Goal: Task Accomplishment & Management: Complete application form

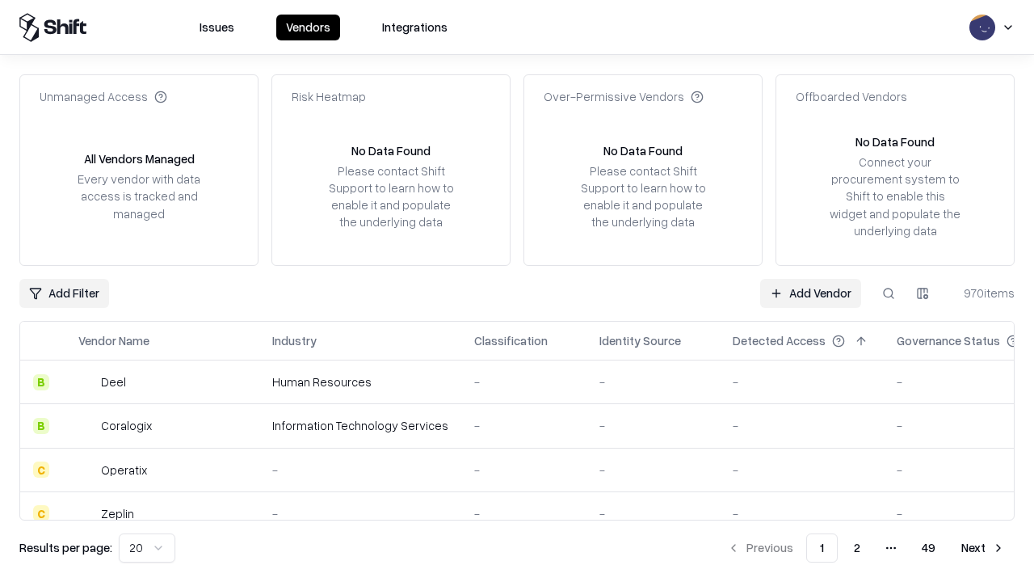
click at [810, 293] on link "Add Vendor" at bounding box center [810, 293] width 101 height 29
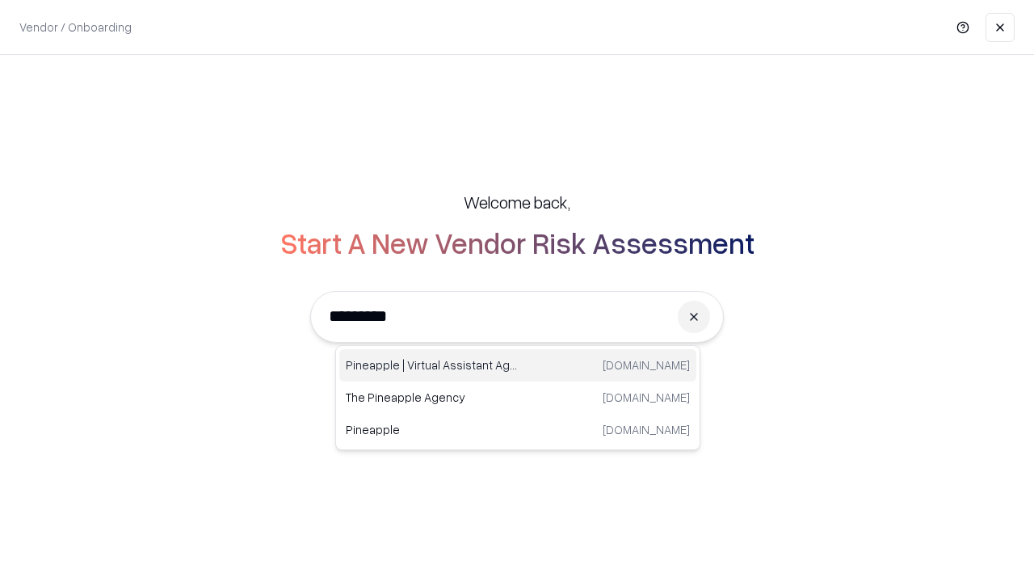
click at [518, 365] on div "Pineapple | Virtual Assistant Agency [DOMAIN_NAME]" at bounding box center [517, 365] width 357 height 32
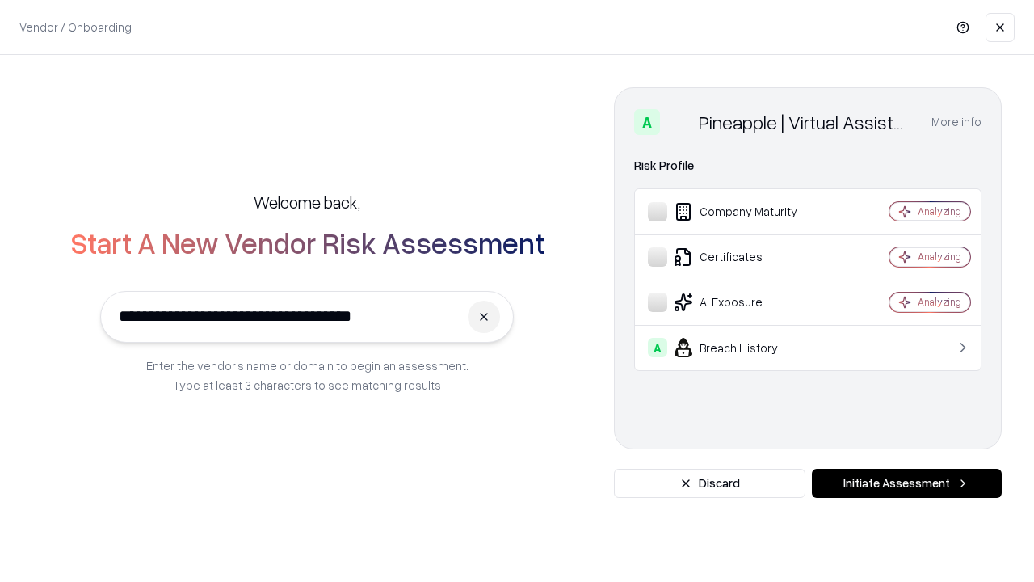
type input "**********"
click at [907, 483] on button "Initiate Assessment" at bounding box center [907, 483] width 190 height 29
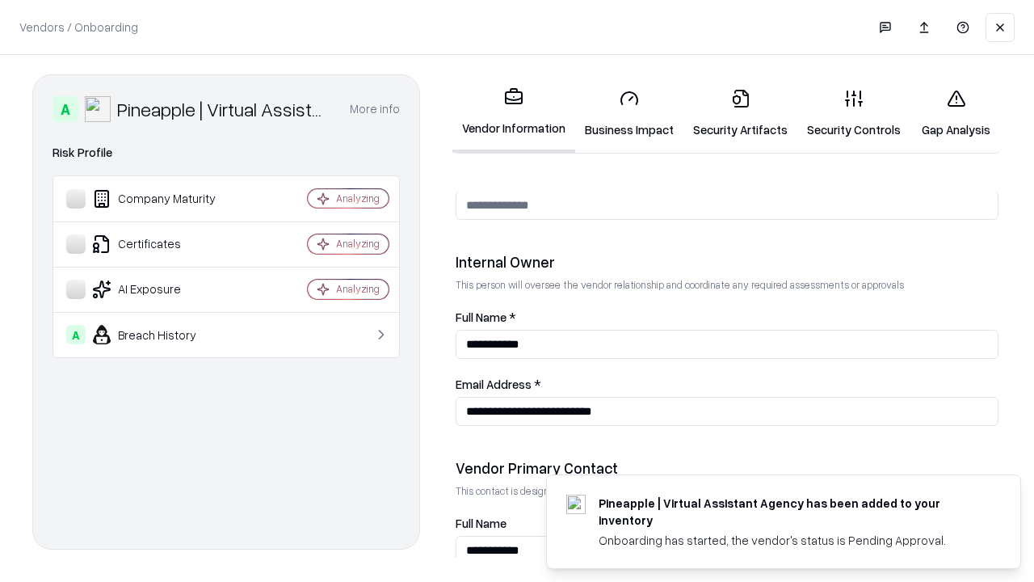
scroll to position [837, 0]
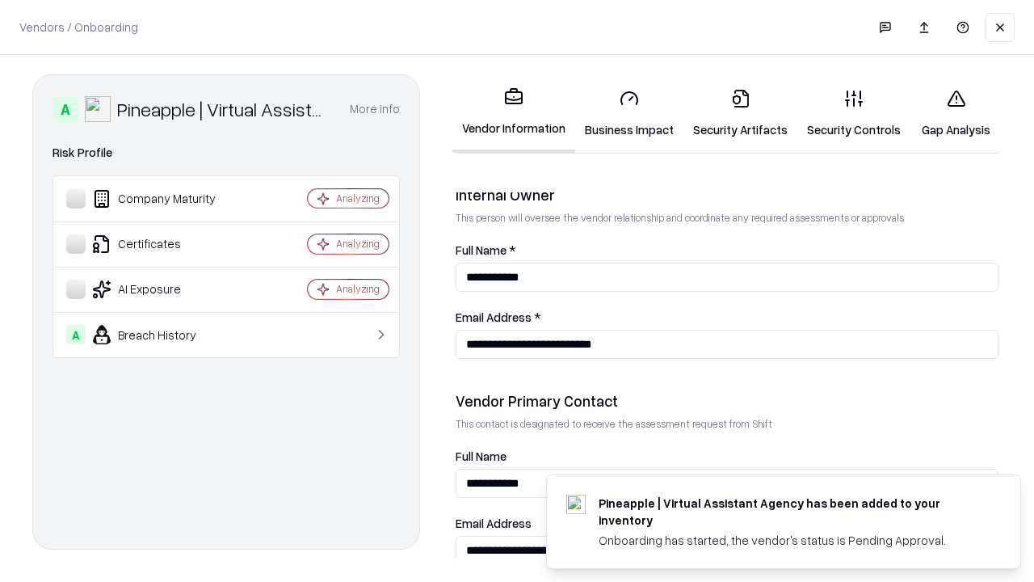
click at [629, 113] on link "Business Impact" at bounding box center [629, 113] width 108 height 75
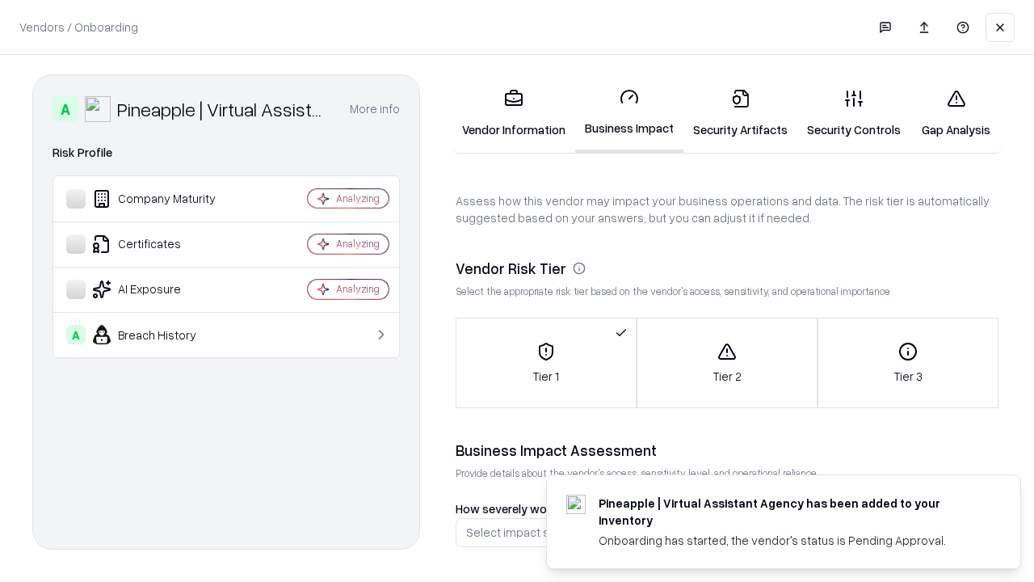
click at [740, 113] on link "Security Artifacts" at bounding box center [741, 113] width 114 height 75
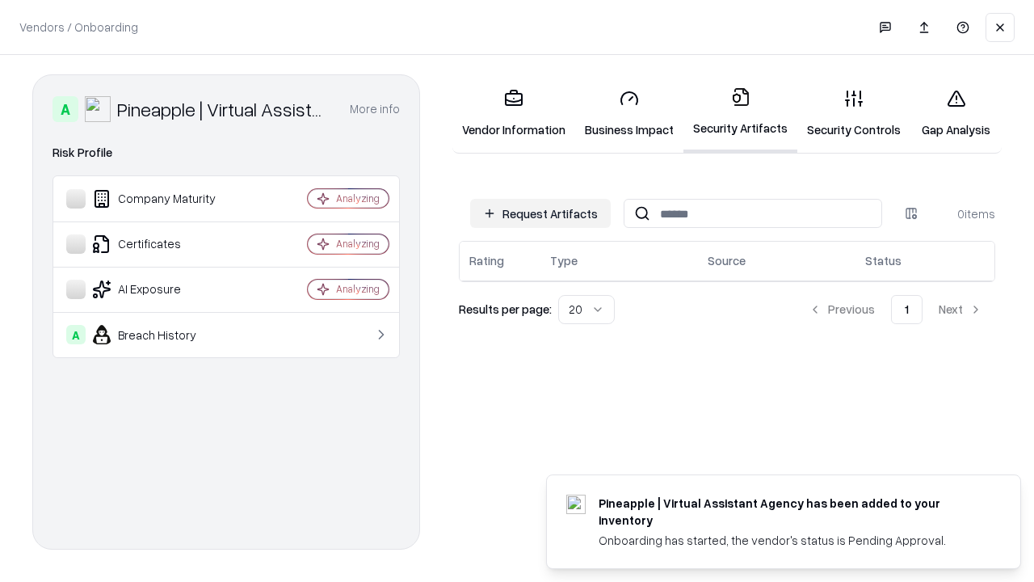
click at [541, 213] on button "Request Artifacts" at bounding box center [540, 213] width 141 height 29
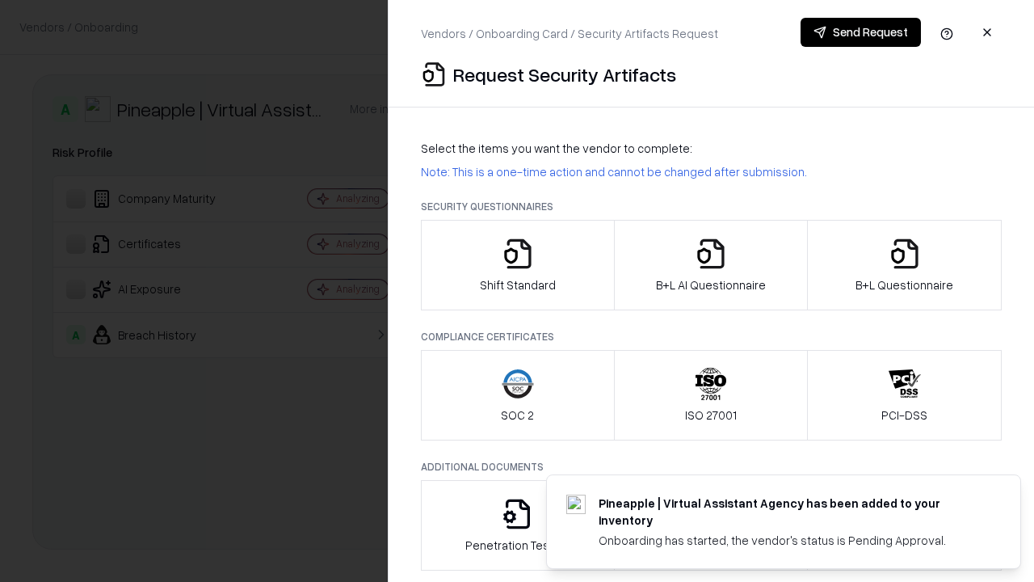
click at [517, 265] on icon "button" at bounding box center [518, 254] width 32 height 32
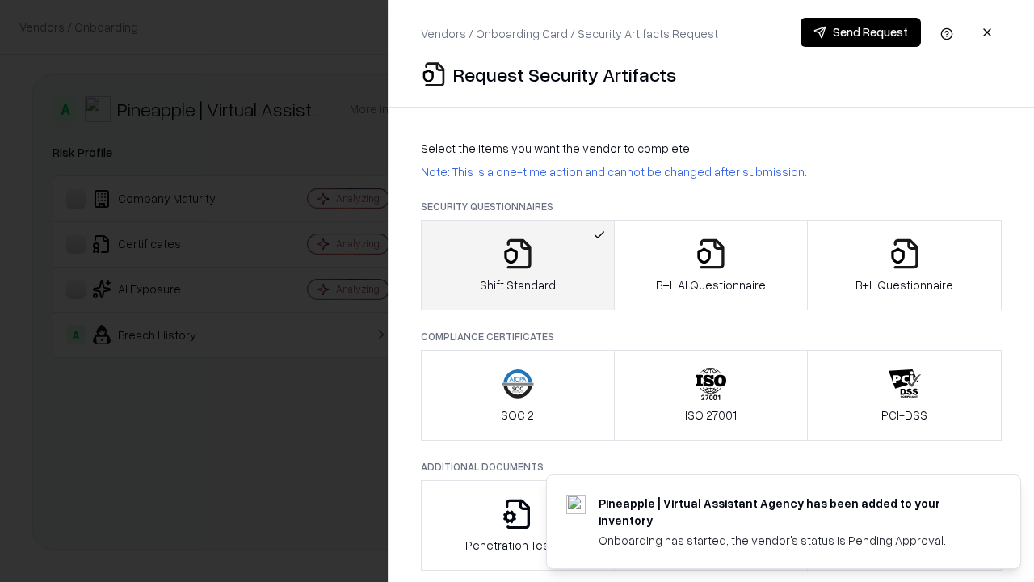
click at [861, 32] on button "Send Request" at bounding box center [861, 32] width 120 height 29
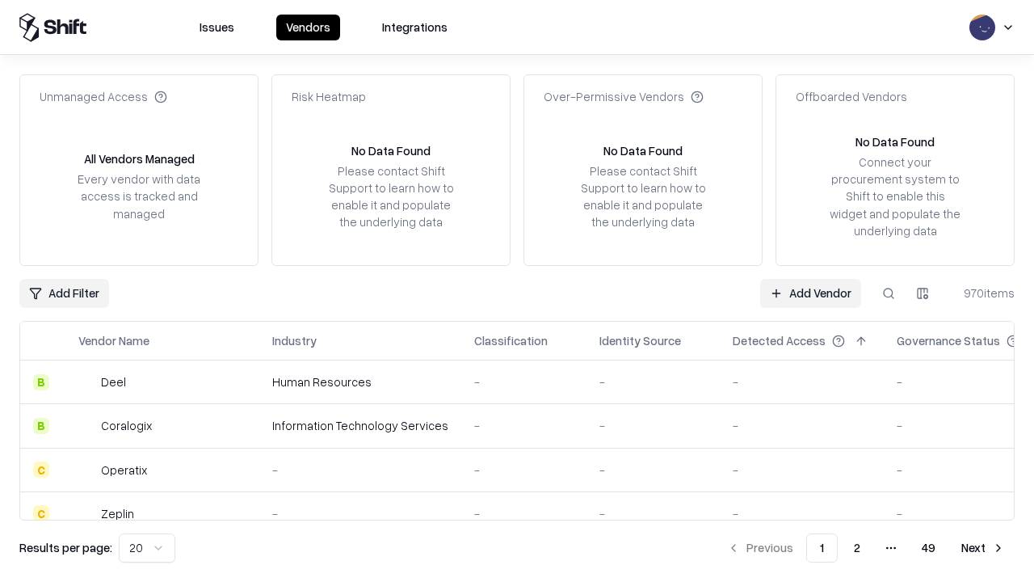
click at [889, 293] on button at bounding box center [888, 293] width 29 height 29
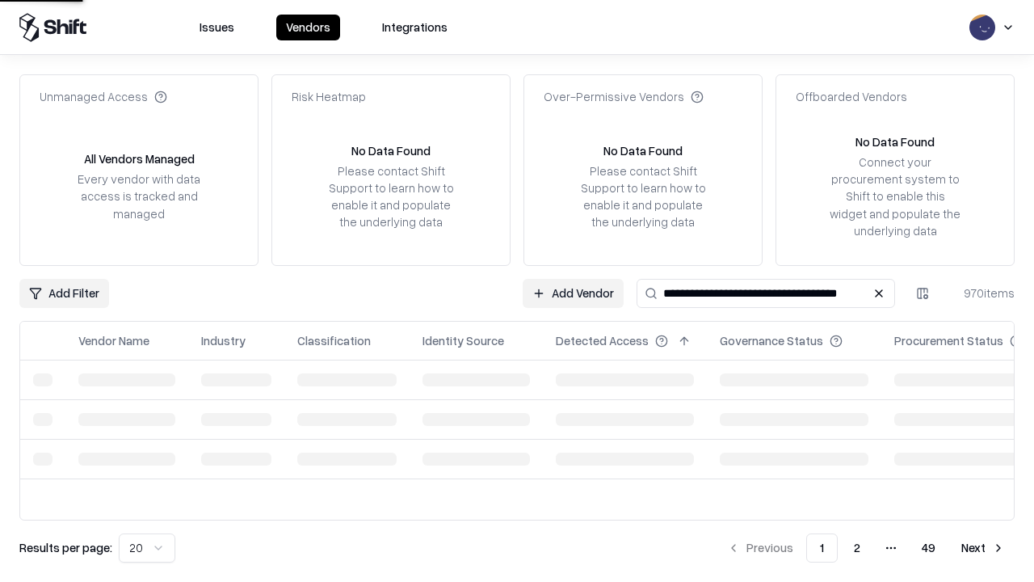
type input "**********"
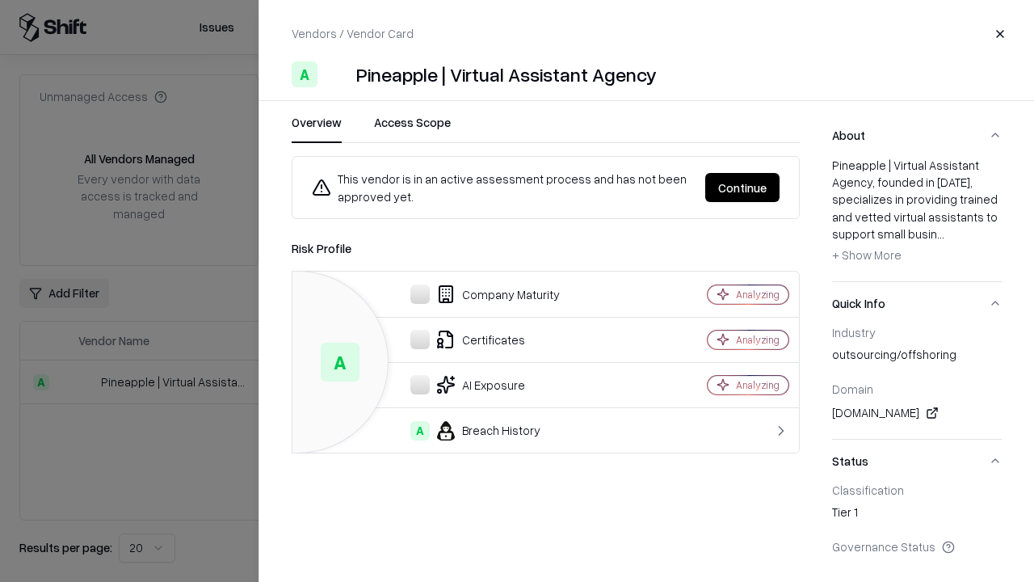
click at [743, 187] on button "Continue" at bounding box center [742, 187] width 74 height 29
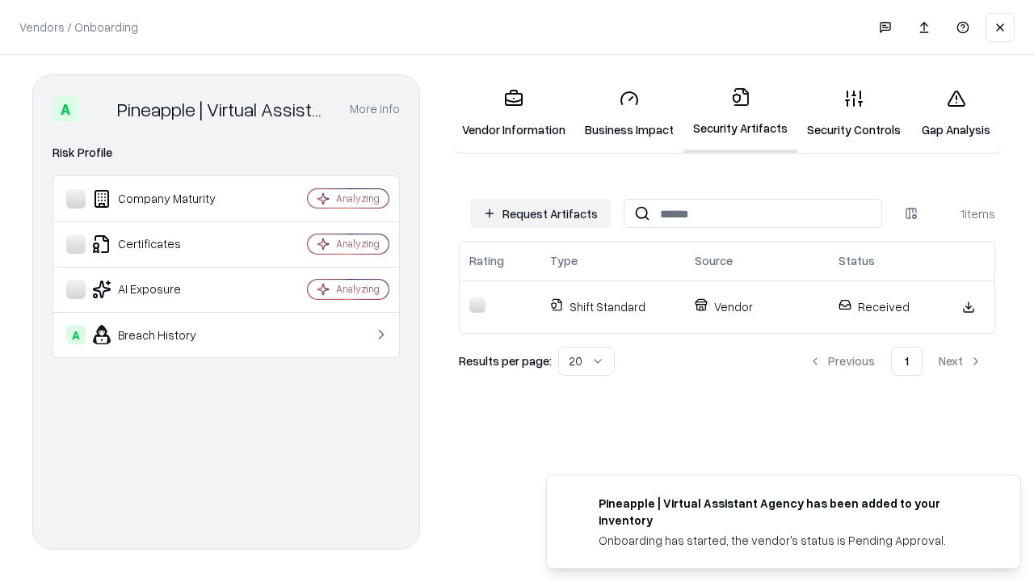
click at [854, 113] on link "Security Controls" at bounding box center [854, 113] width 113 height 75
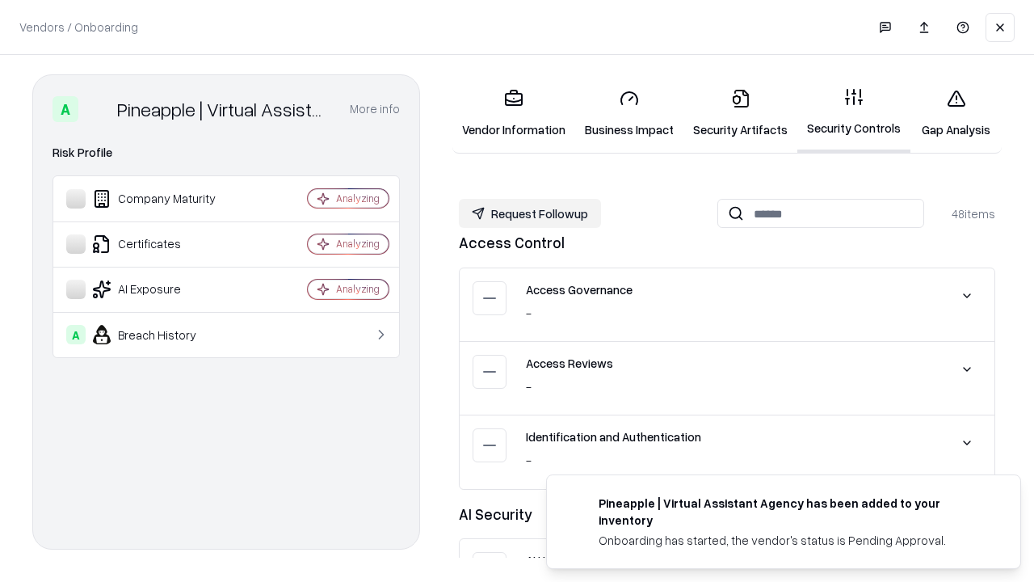
click at [530, 213] on button "Request Followup" at bounding box center [530, 213] width 142 height 29
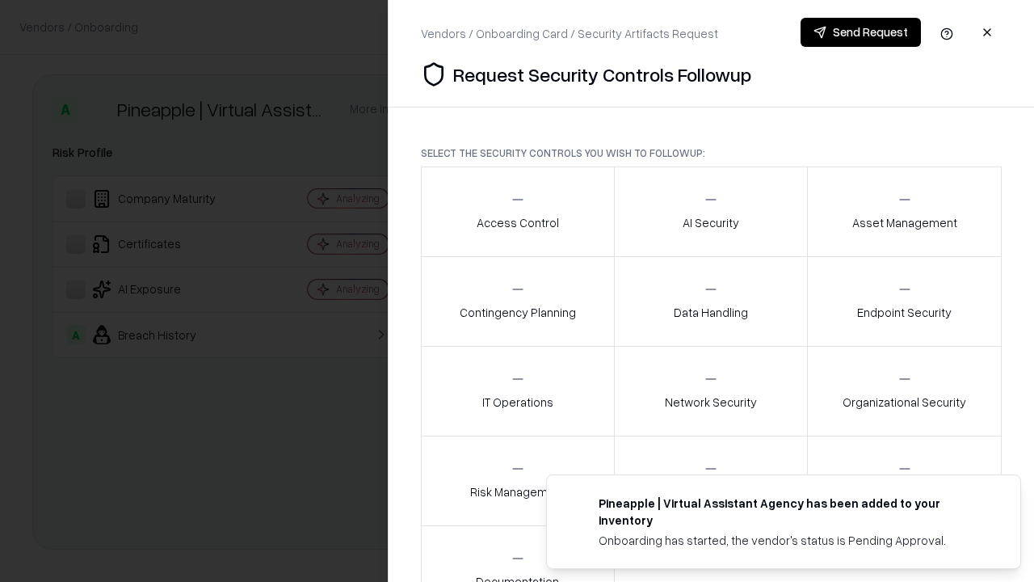
click at [517, 212] on div "Access Control" at bounding box center [518, 212] width 82 height 40
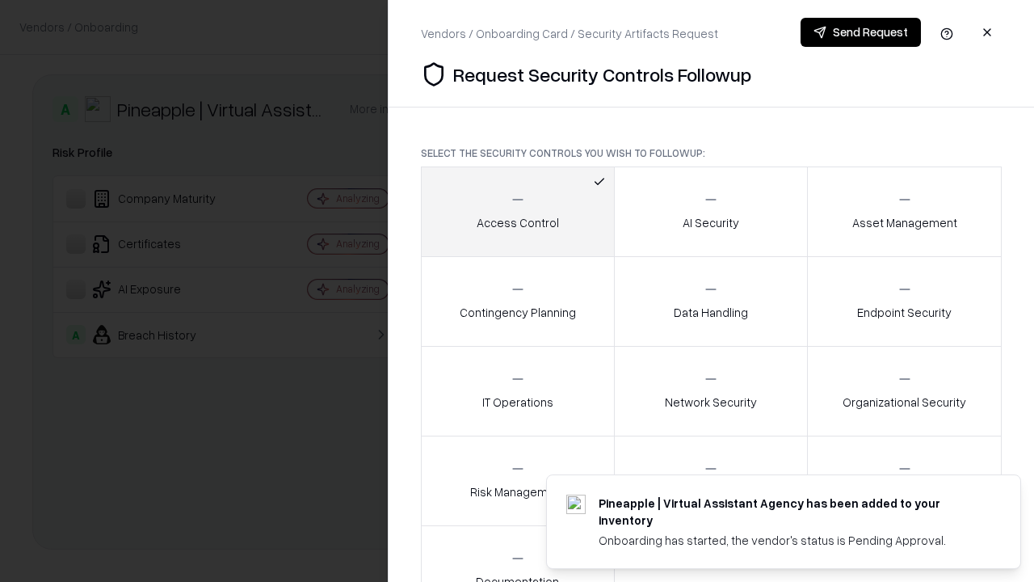
click at [861, 32] on button "Send Request" at bounding box center [861, 32] width 120 height 29
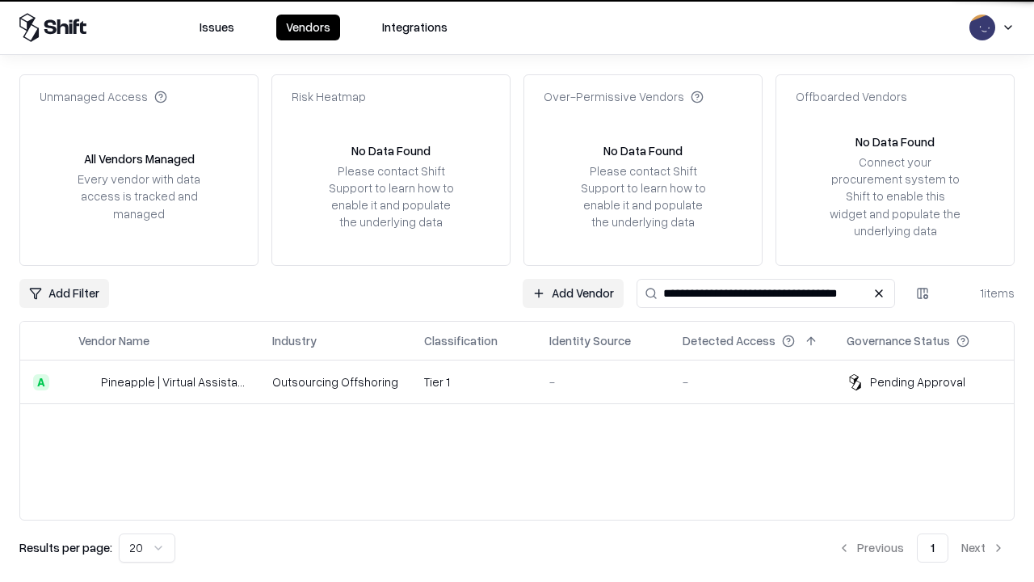
type input "**********"
click at [527, 381] on td "Tier 1" at bounding box center [473, 382] width 125 height 44
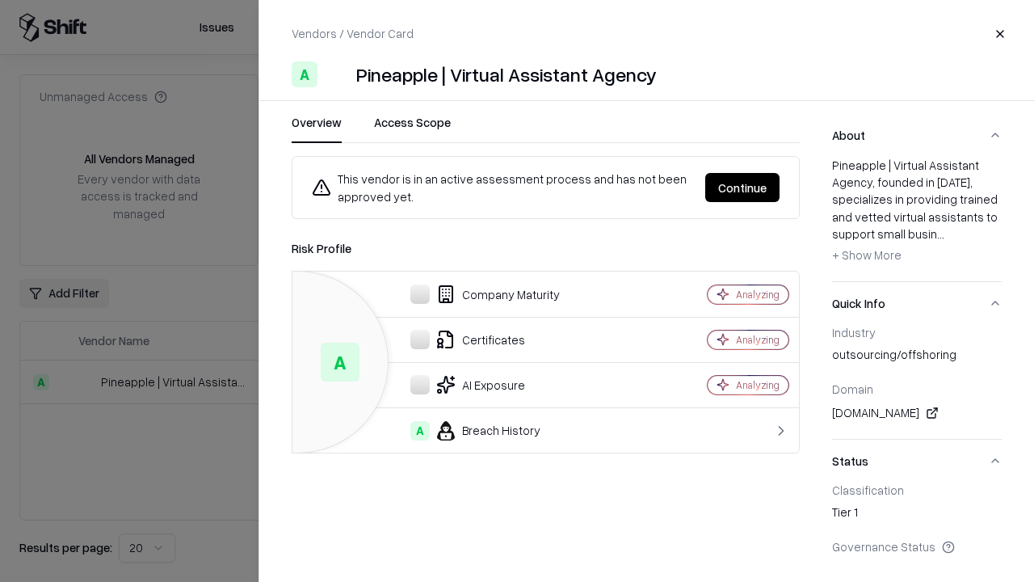
click at [743, 187] on button "Continue" at bounding box center [742, 187] width 74 height 29
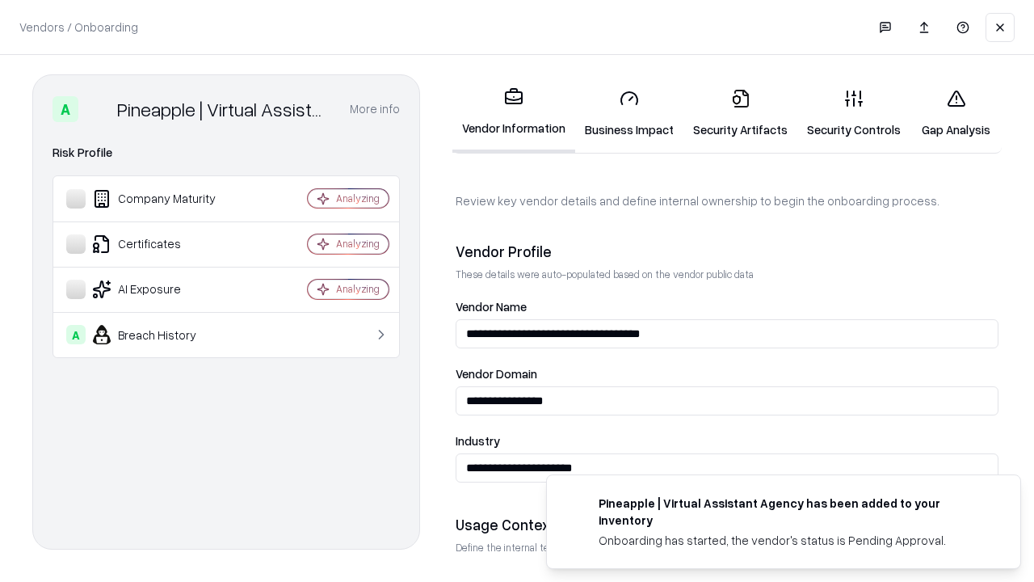
click at [956, 113] on link "Gap Analysis" at bounding box center [956, 113] width 91 height 75
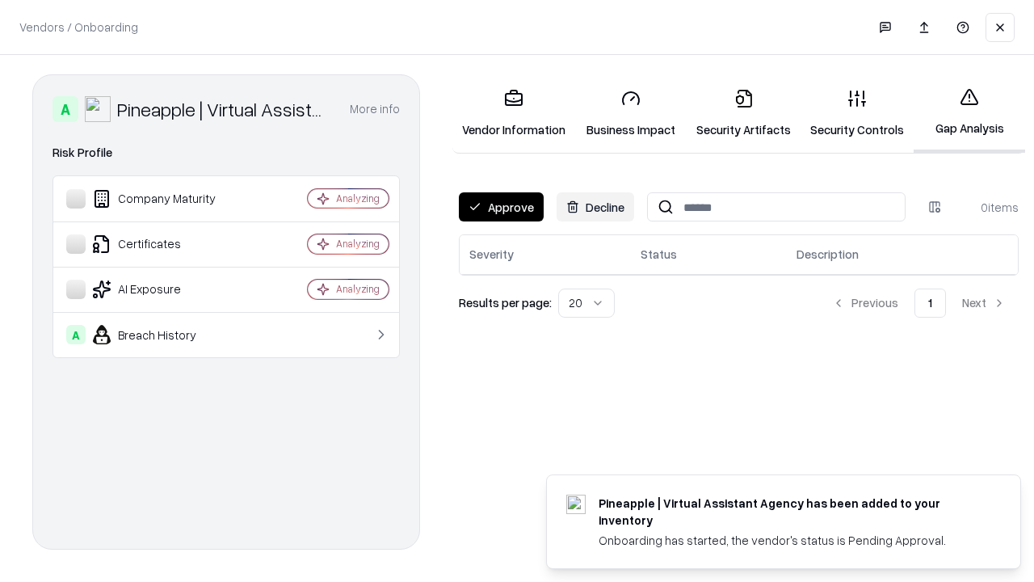
click at [501, 207] on button "Approve" at bounding box center [501, 206] width 85 height 29
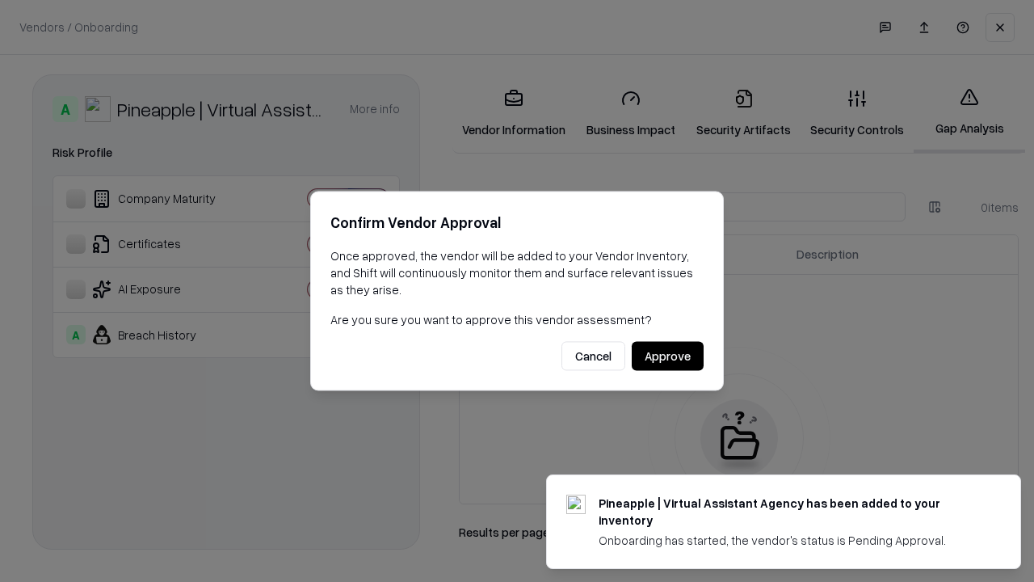
click at [667, 356] on button "Approve" at bounding box center [668, 356] width 72 height 29
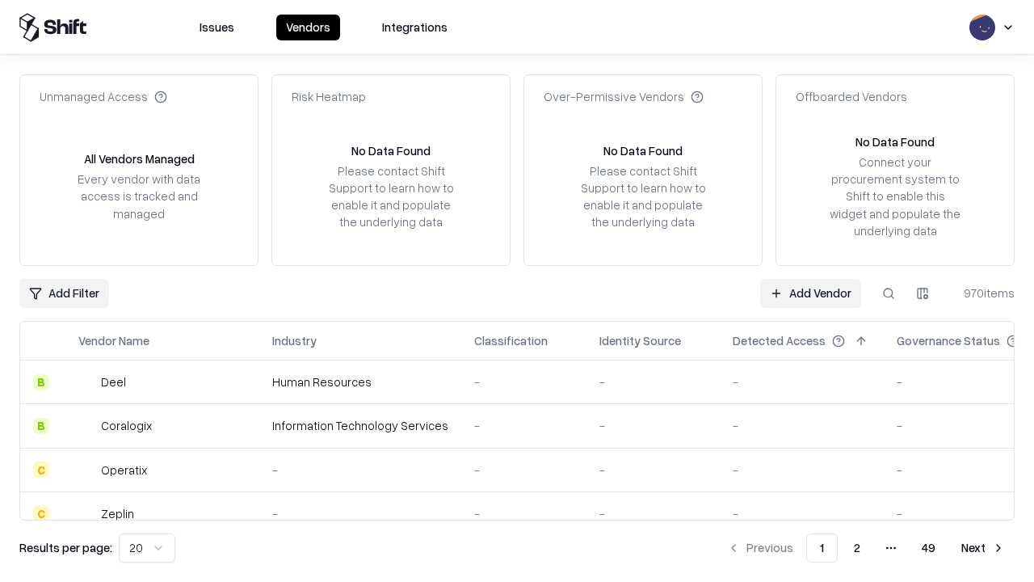
type input "**********"
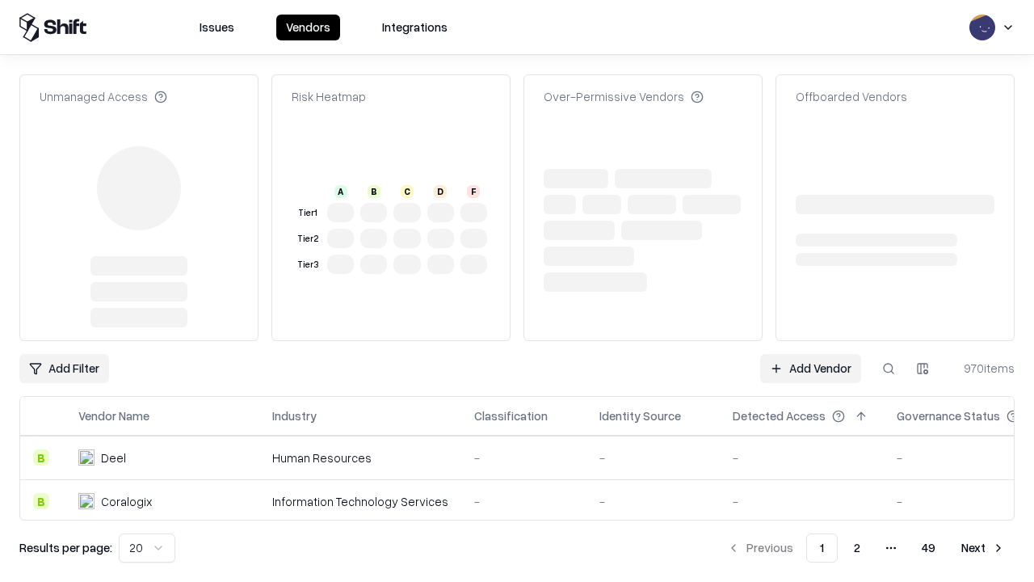
click at [810, 368] on link "Add Vendor" at bounding box center [810, 368] width 101 height 29
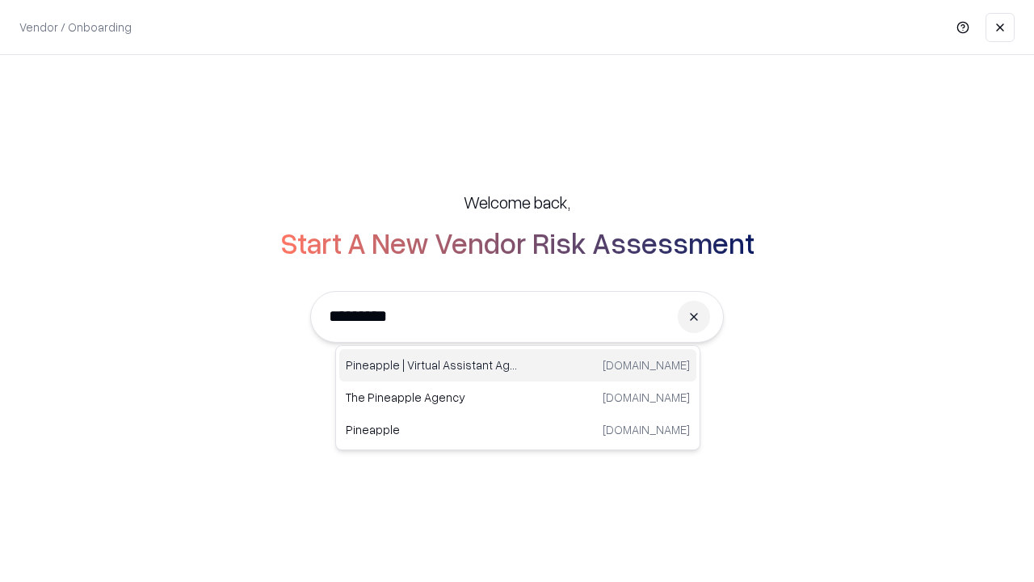
click at [518, 365] on div "Pineapple | Virtual Assistant Agency [DOMAIN_NAME]" at bounding box center [517, 365] width 357 height 32
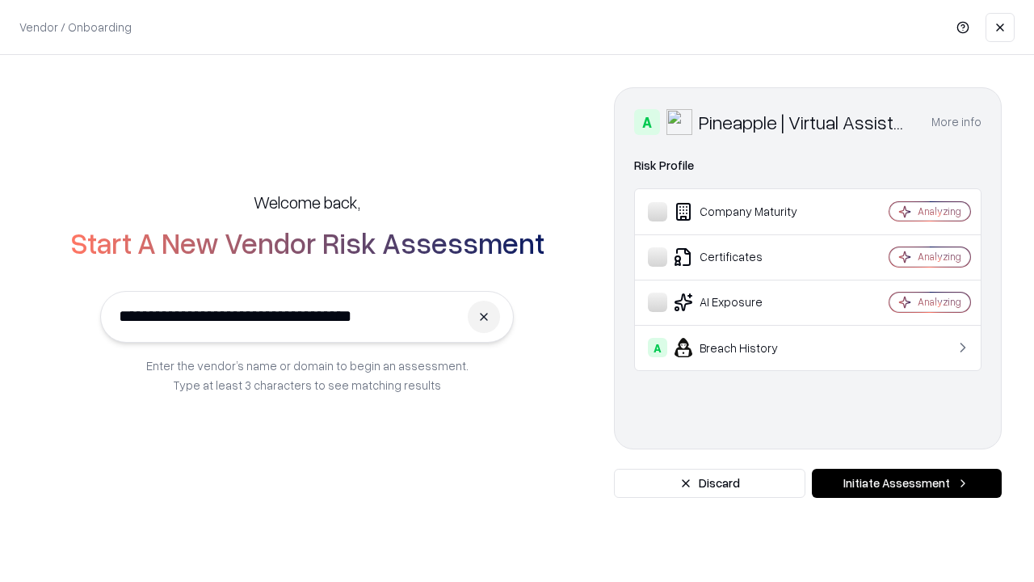
type input "**********"
click at [907, 483] on button "Initiate Assessment" at bounding box center [907, 483] width 190 height 29
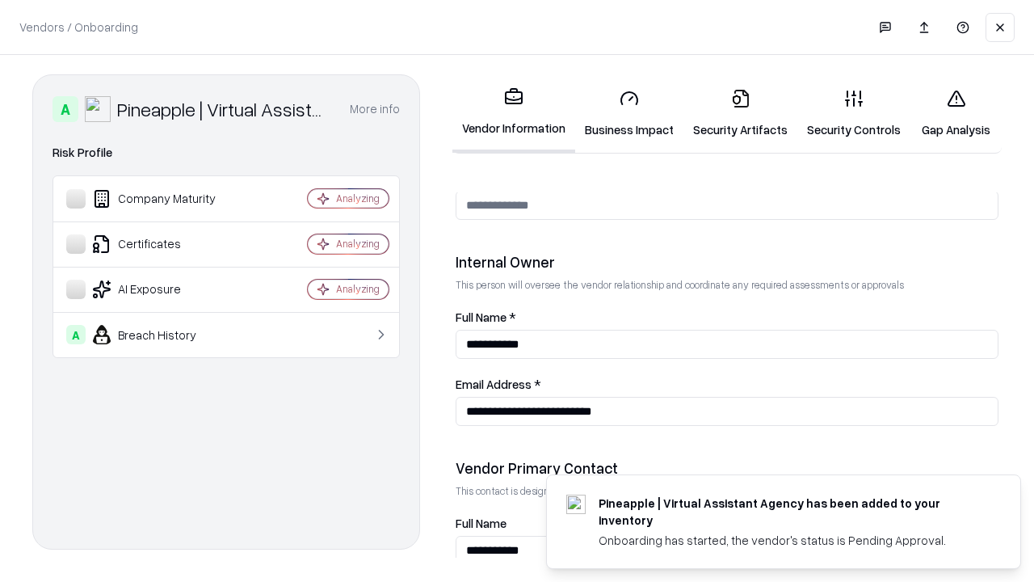
scroll to position [837, 0]
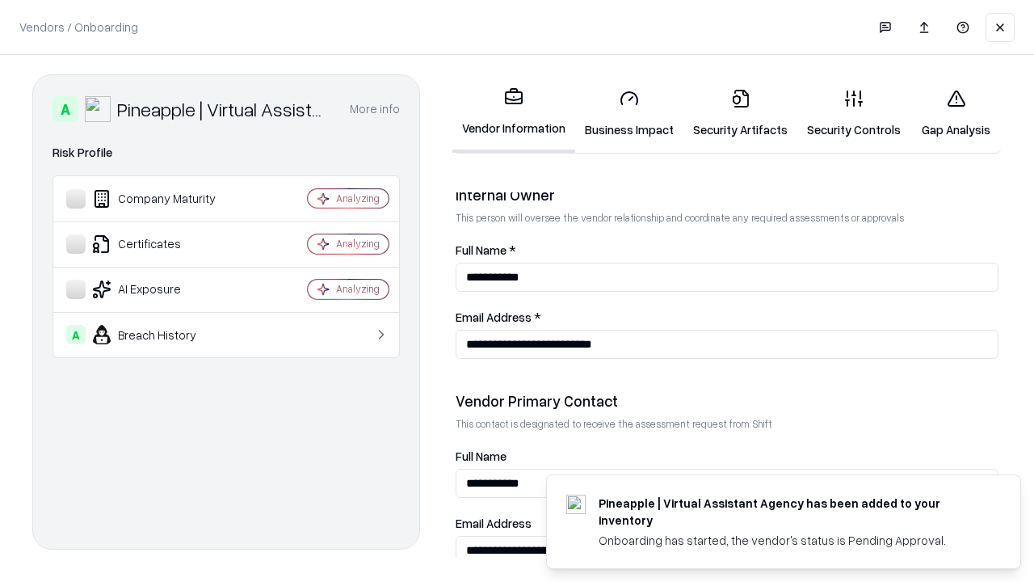
click at [956, 113] on link "Gap Analysis" at bounding box center [956, 113] width 91 height 75
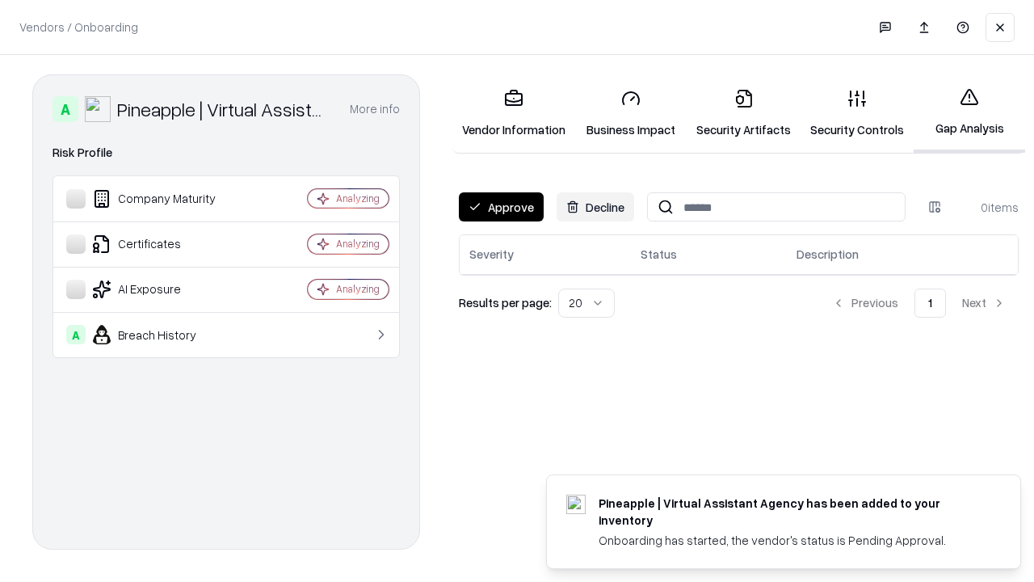
click at [501, 207] on button "Approve" at bounding box center [501, 206] width 85 height 29
